Goal: Transaction & Acquisition: Purchase product/service

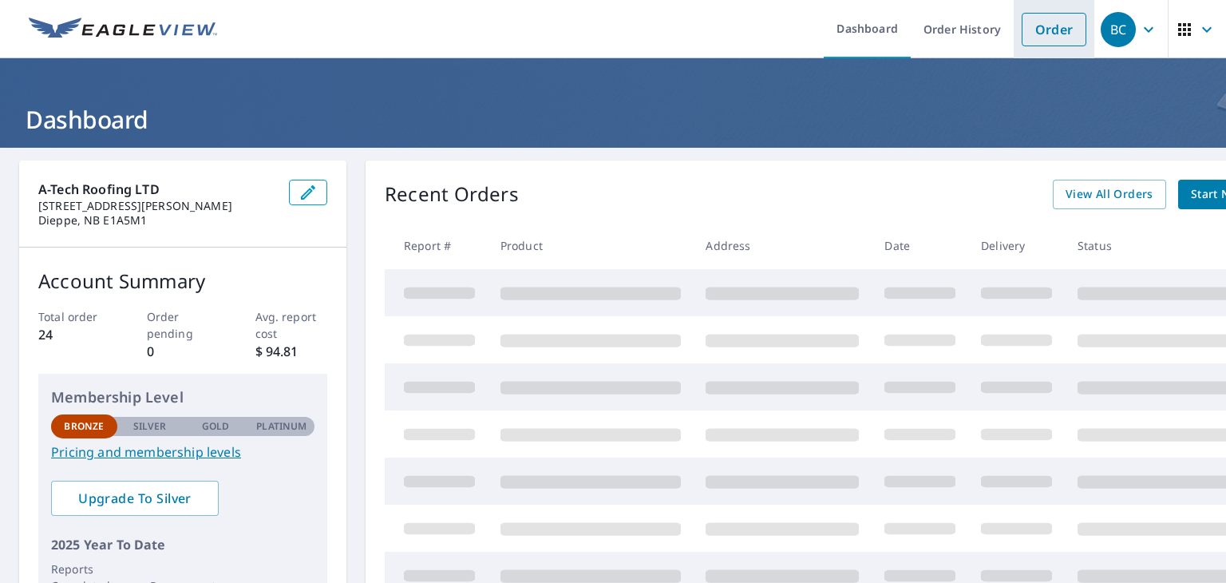
click at [1029, 32] on link "Order" at bounding box center [1054, 30] width 65 height 34
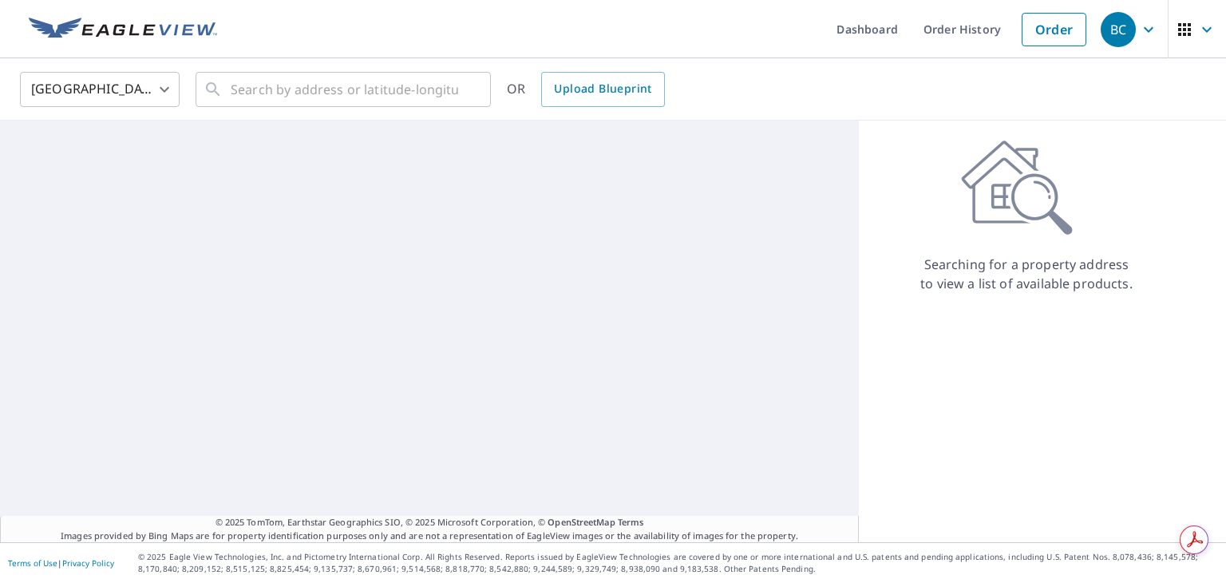
click at [110, 81] on body "BC BC Dashboard Order History Order [DEMOGRAPHIC_DATA][GEOGRAPHIC_DATA] [GEOGRA…" at bounding box center [613, 291] width 1226 height 583
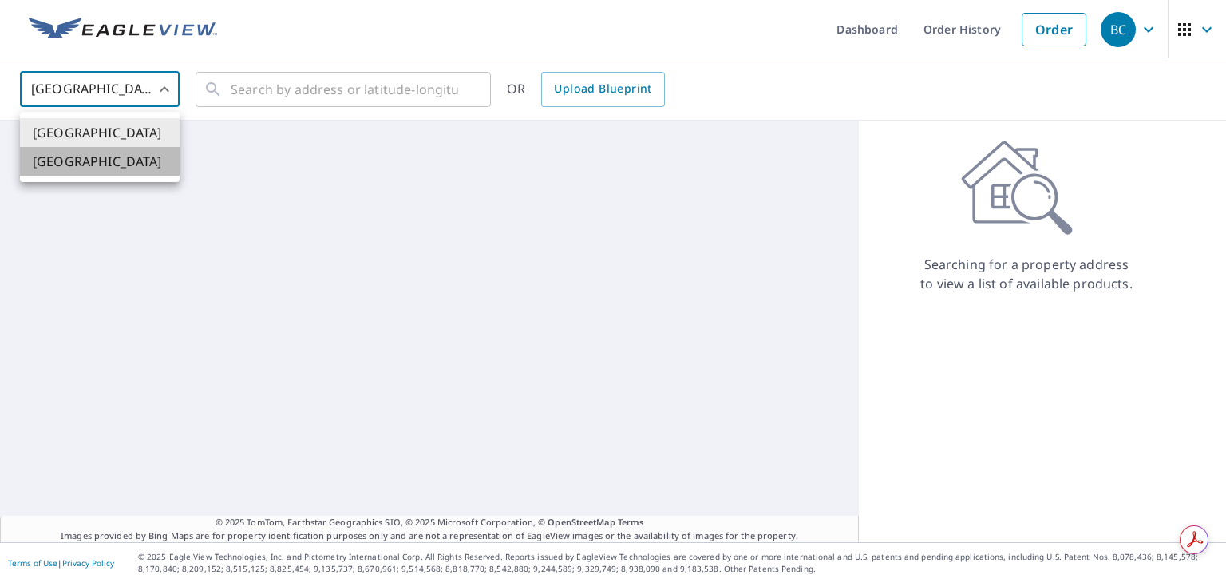
click at [93, 157] on li "[GEOGRAPHIC_DATA]" at bounding box center [100, 161] width 160 height 29
type input "CA"
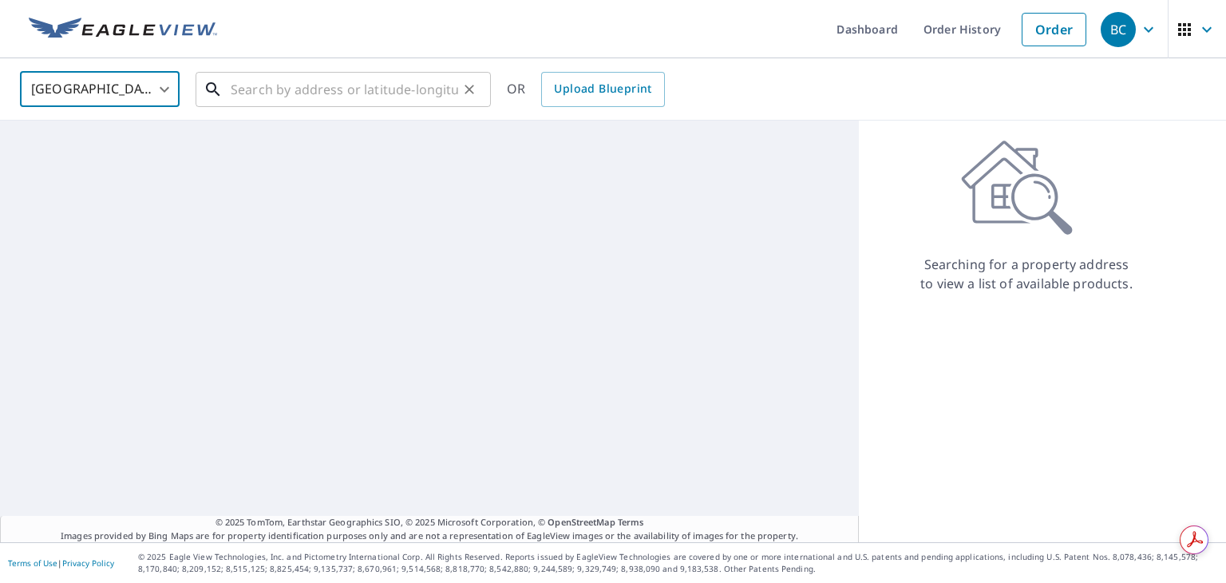
click at [246, 97] on input "text" at bounding box center [345, 89] width 228 height 45
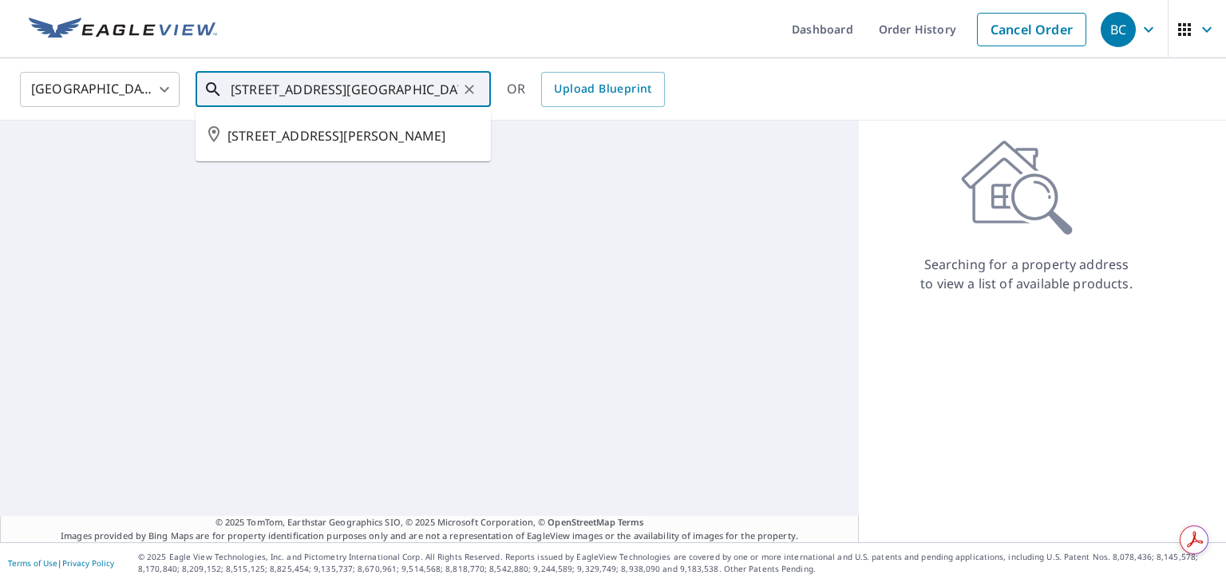
scroll to position [0, 3]
click at [284, 142] on span "[STREET_ADDRESS][PERSON_NAME]" at bounding box center [353, 135] width 251 height 19
type input "[STREET_ADDRESS][PERSON_NAME]"
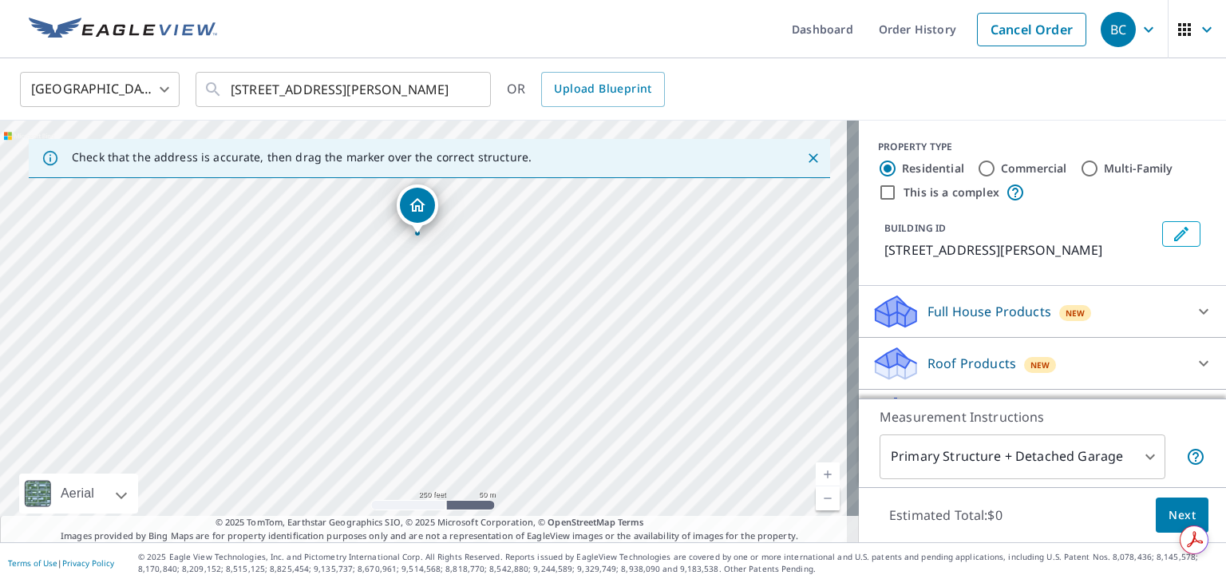
drag, startPoint x: 454, startPoint y: 326, endPoint x: 453, endPoint y: 287, distance: 39.9
click at [453, 287] on div "[STREET_ADDRESS][PERSON_NAME]" at bounding box center [429, 331] width 859 height 421
click at [437, 271] on div "[STREET_ADDRESS][PERSON_NAME]" at bounding box center [429, 331] width 859 height 421
click at [981, 167] on input "Commercial" at bounding box center [986, 168] width 19 height 19
radio input "true"
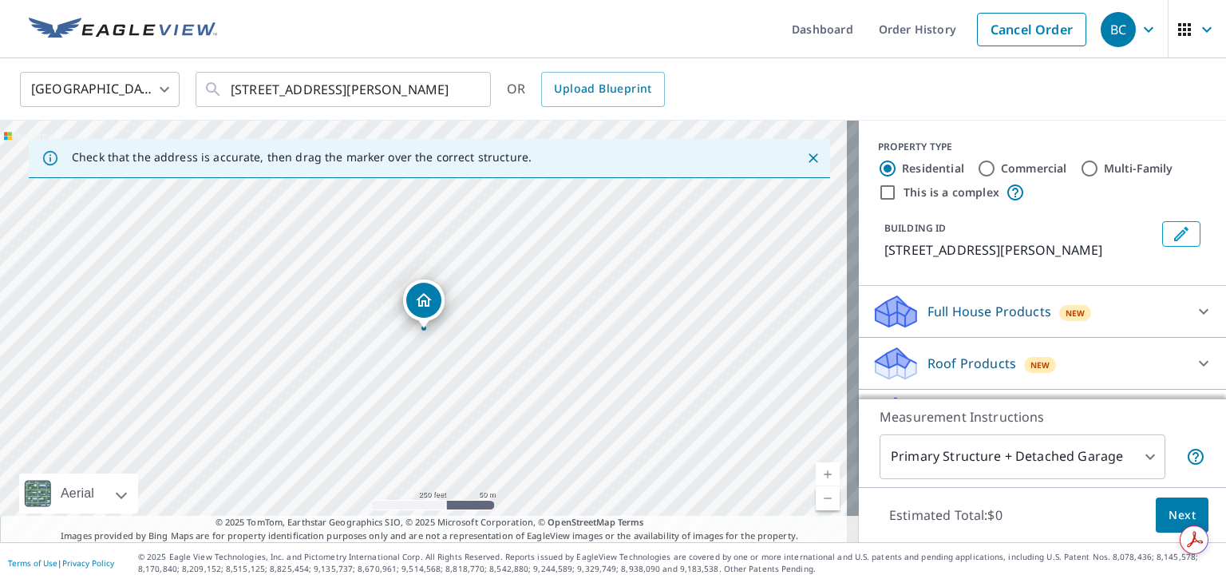
type input "4"
click at [955, 321] on p "Roof Products" at bounding box center [972, 311] width 89 height 19
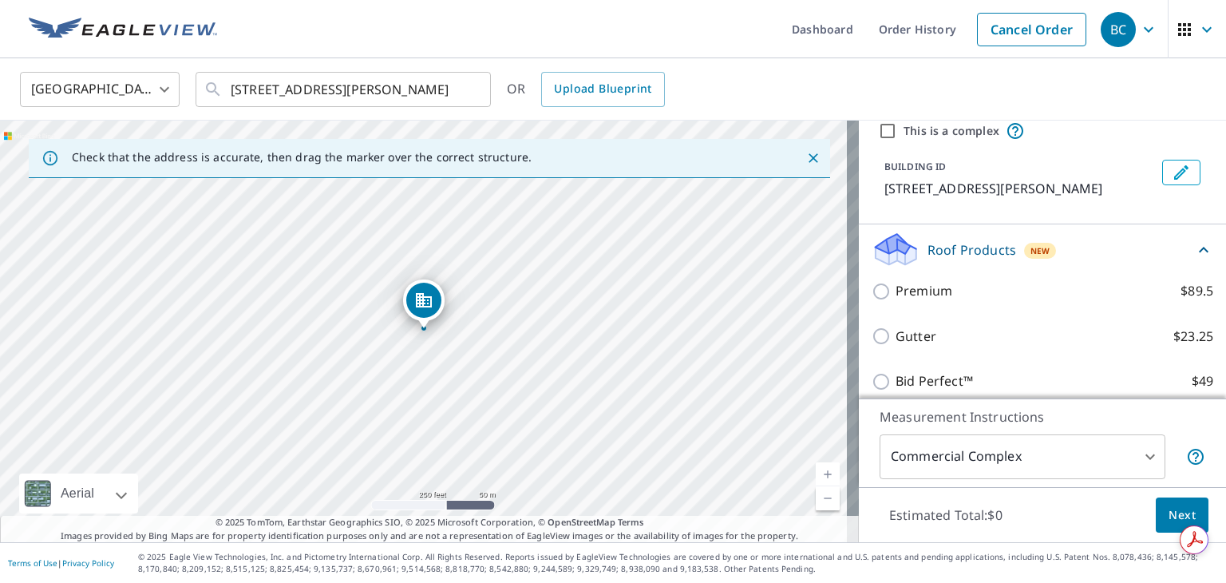
scroll to position [160, 0]
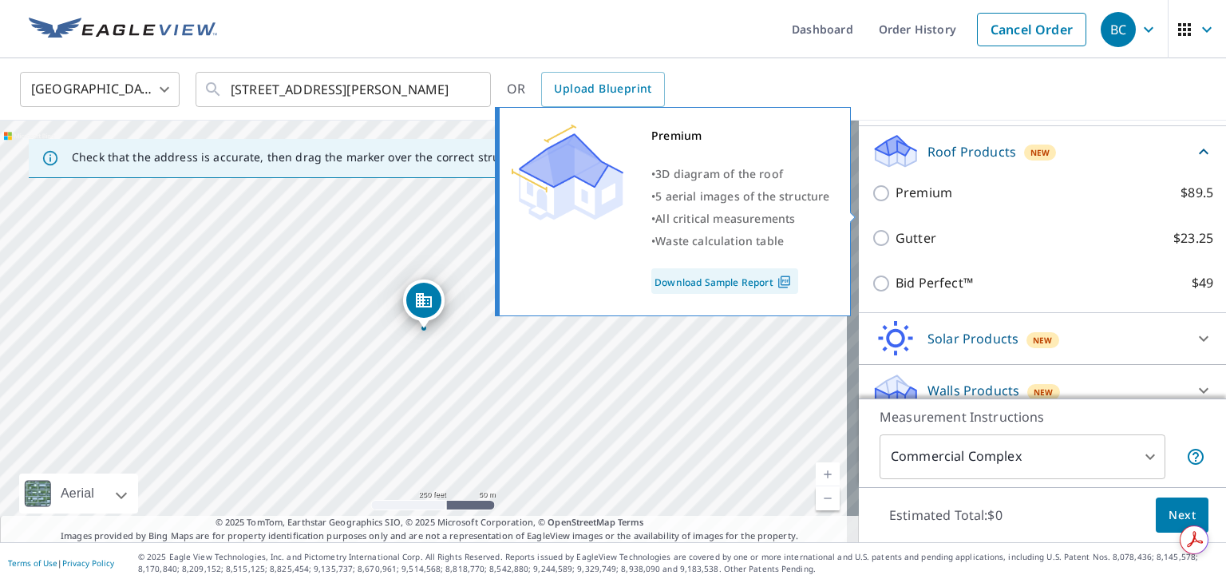
click at [896, 203] on p "Premium" at bounding box center [924, 193] width 57 height 20
click at [894, 203] on input "Premium $89.5" at bounding box center [884, 193] width 24 height 19
checkbox input "true"
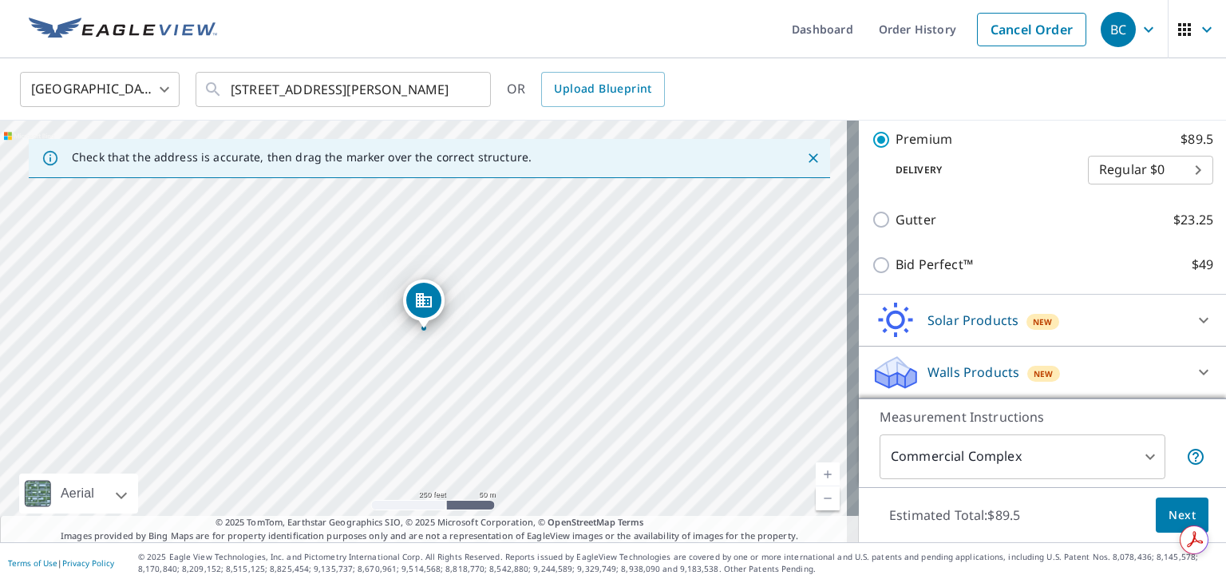
scroll to position [255, 0]
click at [1138, 182] on body "BC BC Dashboard Order History Cancel Order BC [GEOGRAPHIC_DATA] [GEOGRAPHIC_DAT…" at bounding box center [613, 291] width 1226 height 583
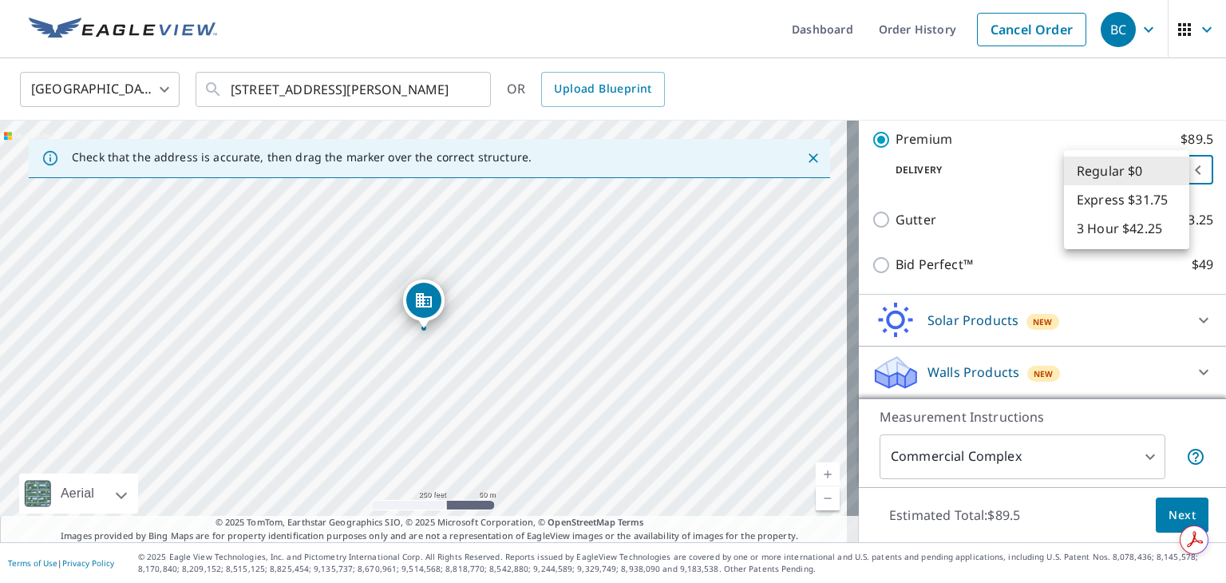
click at [1020, 112] on div at bounding box center [613, 291] width 1226 height 583
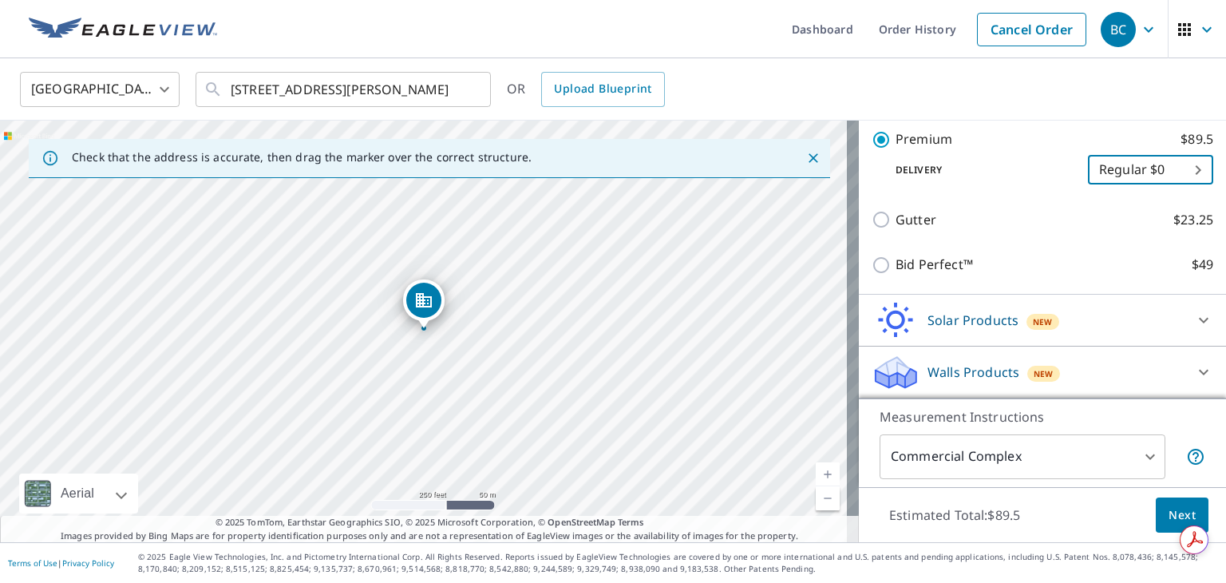
click at [1169, 512] on span "Next" at bounding box center [1182, 515] width 27 height 20
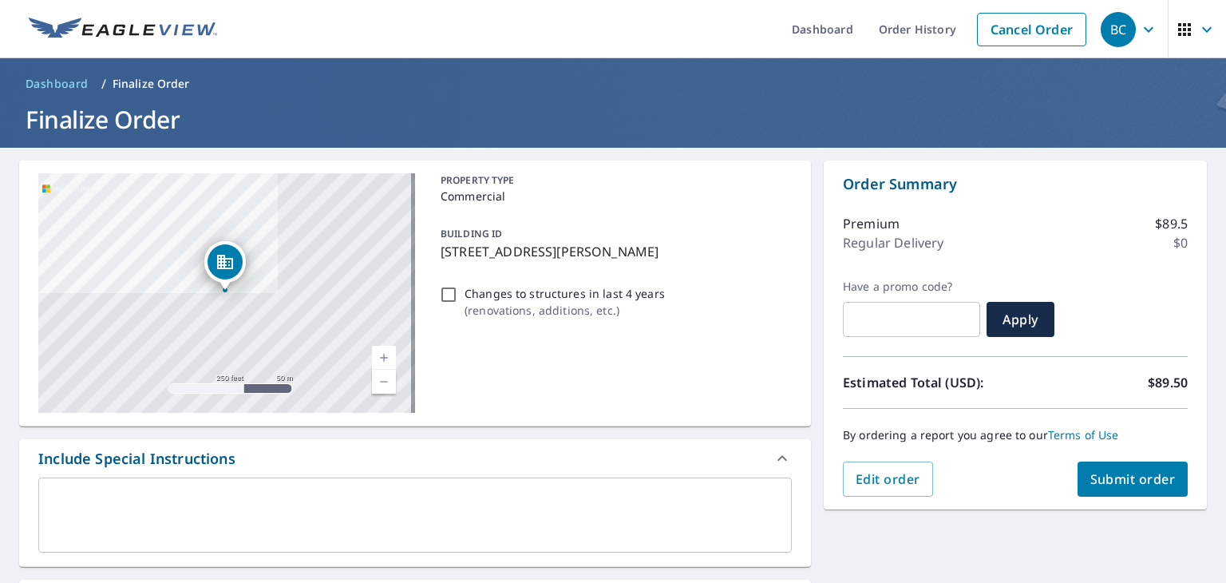
click at [1108, 481] on span "Submit order" at bounding box center [1132, 479] width 85 height 18
